Goal: Navigation & Orientation: Find specific page/section

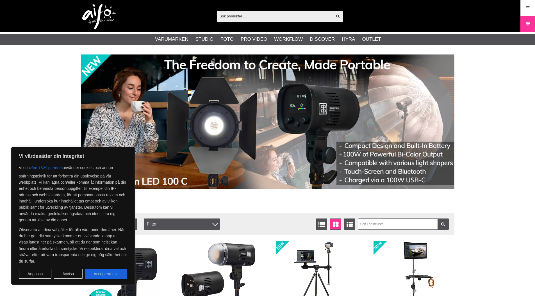
click at [71, 279] on div "Vi värdesätter din integritet Vi och våra 1529 partners använder cookies och an…" at bounding box center [73, 216] width 124 height 138
click at [71, 275] on button "Avvisa" at bounding box center [68, 274] width 29 height 10
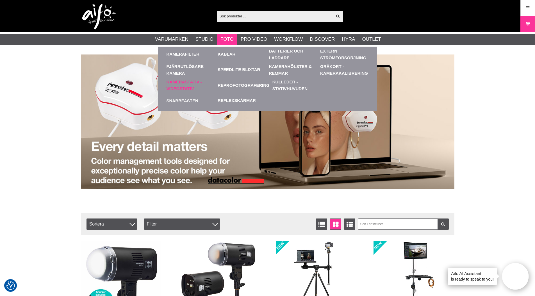
click at [195, 88] on link "Kamerastativ - Videostativ" at bounding box center [191, 85] width 49 height 15
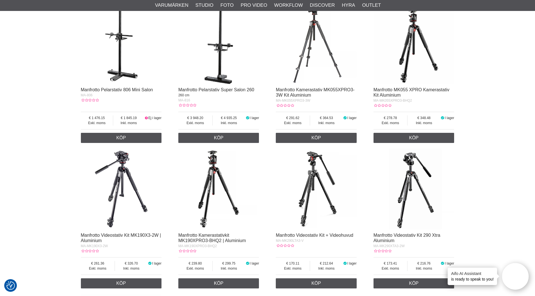
scroll to position [40, 0]
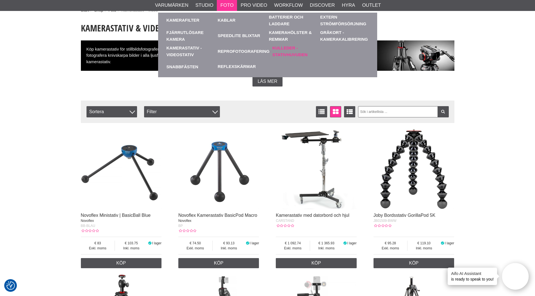
click at [280, 50] on link "Kulleder - Stativhuvuden" at bounding box center [296, 51] width 49 height 15
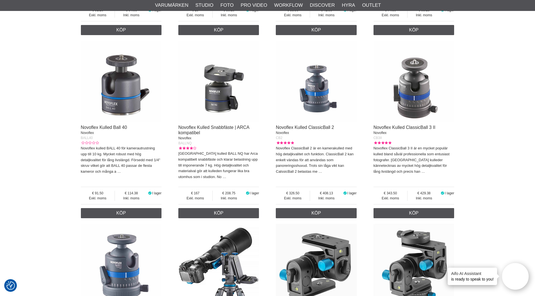
scroll to position [310, 0]
